Goal: Find specific page/section: Find specific page/section

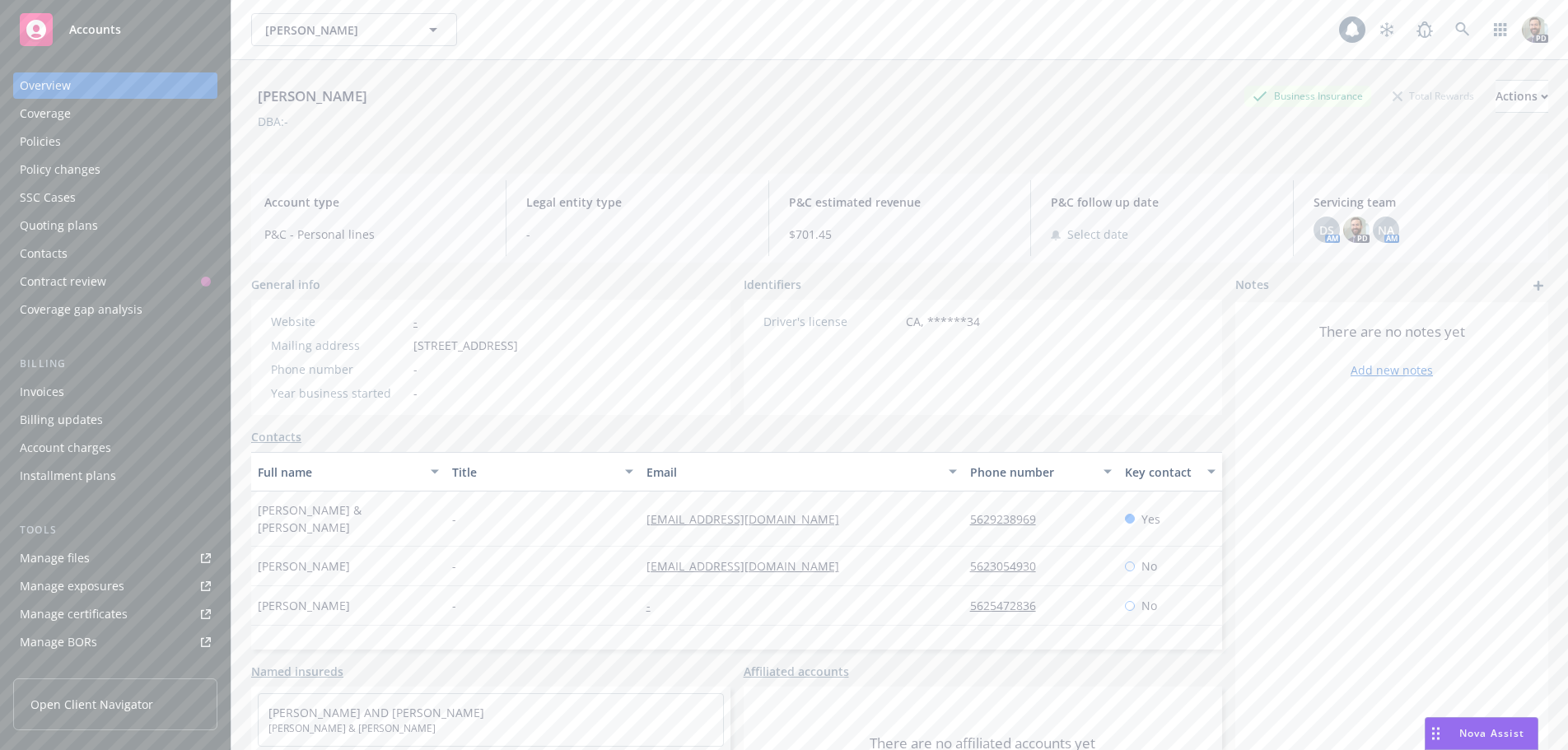
click at [33, 143] on div "Policies" at bounding box center [40, 141] width 41 height 26
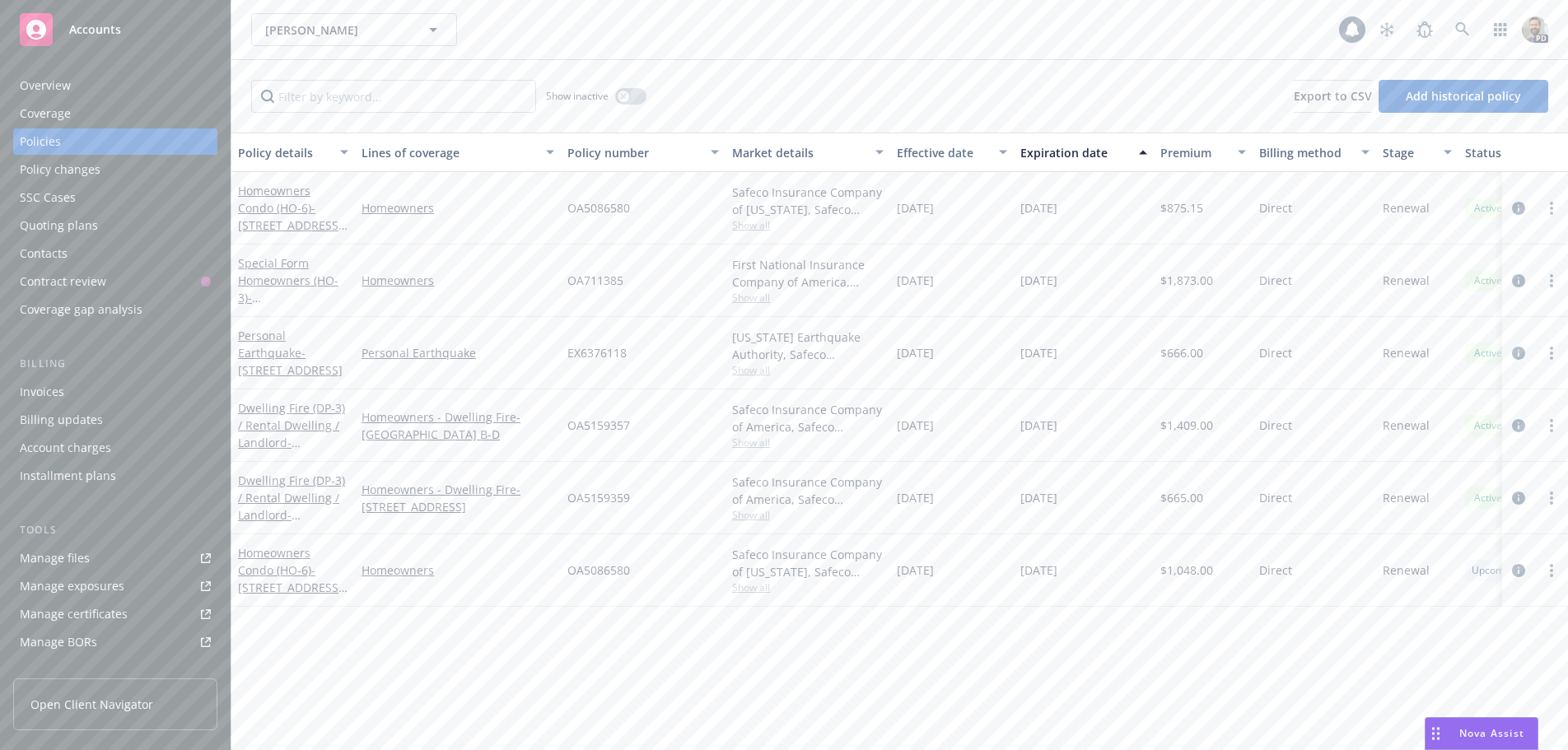
click at [98, 74] on div "Overview" at bounding box center [115, 85] width 191 height 26
